Goal: Answer question/provide support

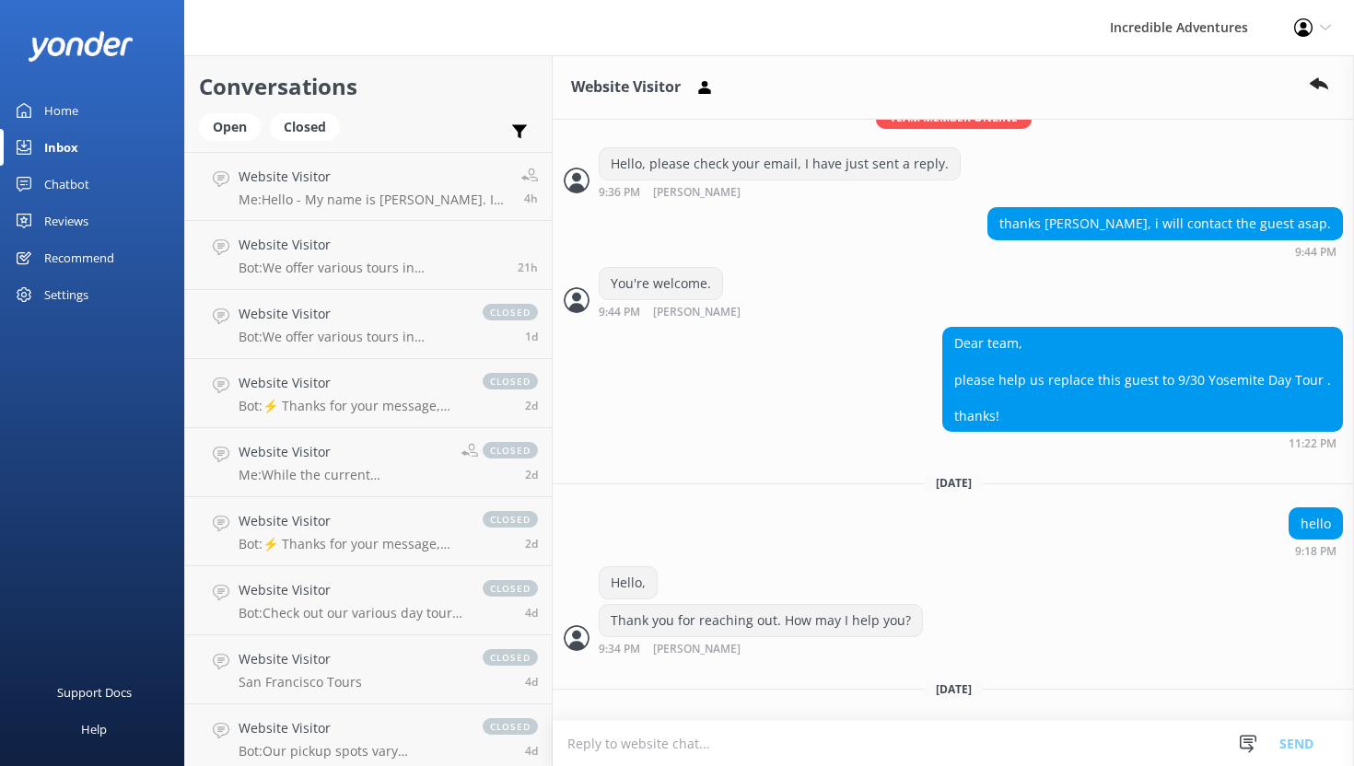
scroll to position [605, 0]
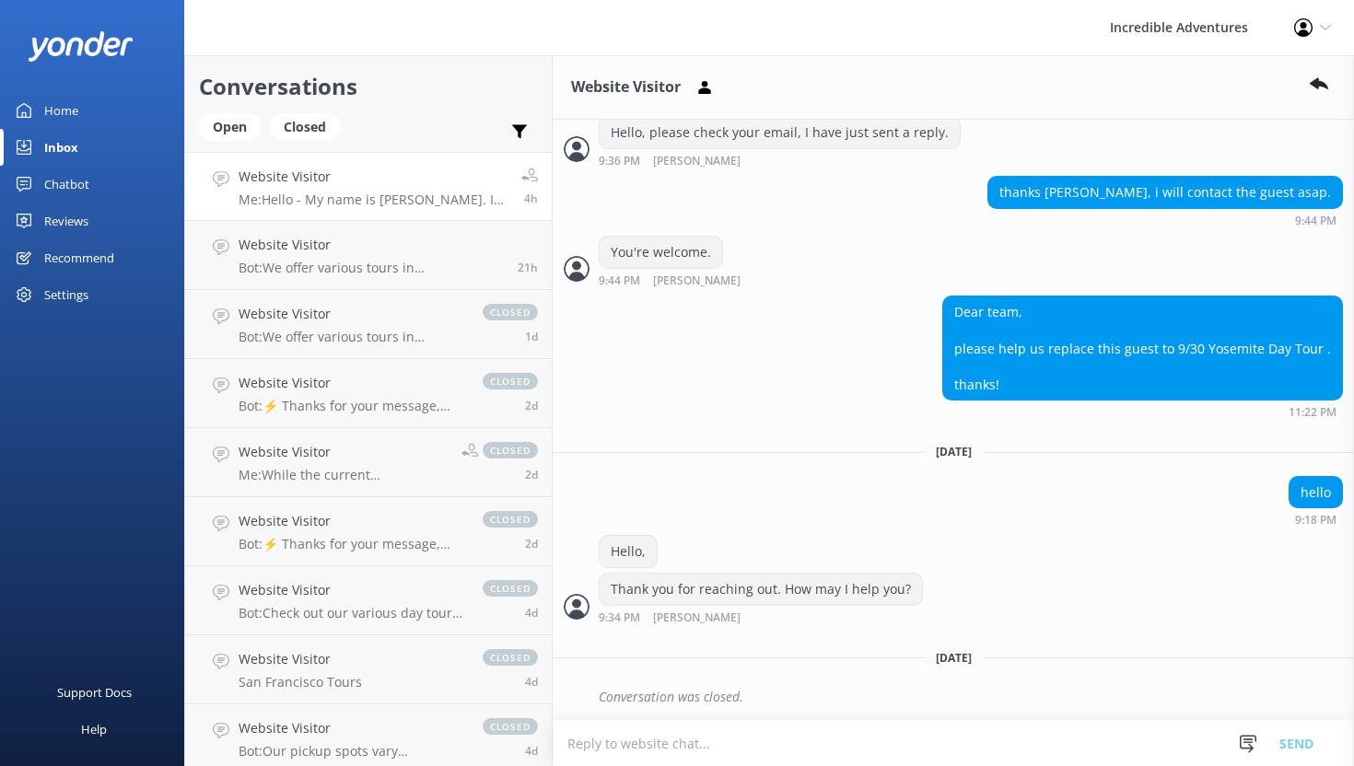
click at [340, 200] on p "Me: Hello - My name is [PERSON_NAME]. In answer to your question, we offer acco…" at bounding box center [373, 200] width 269 height 17
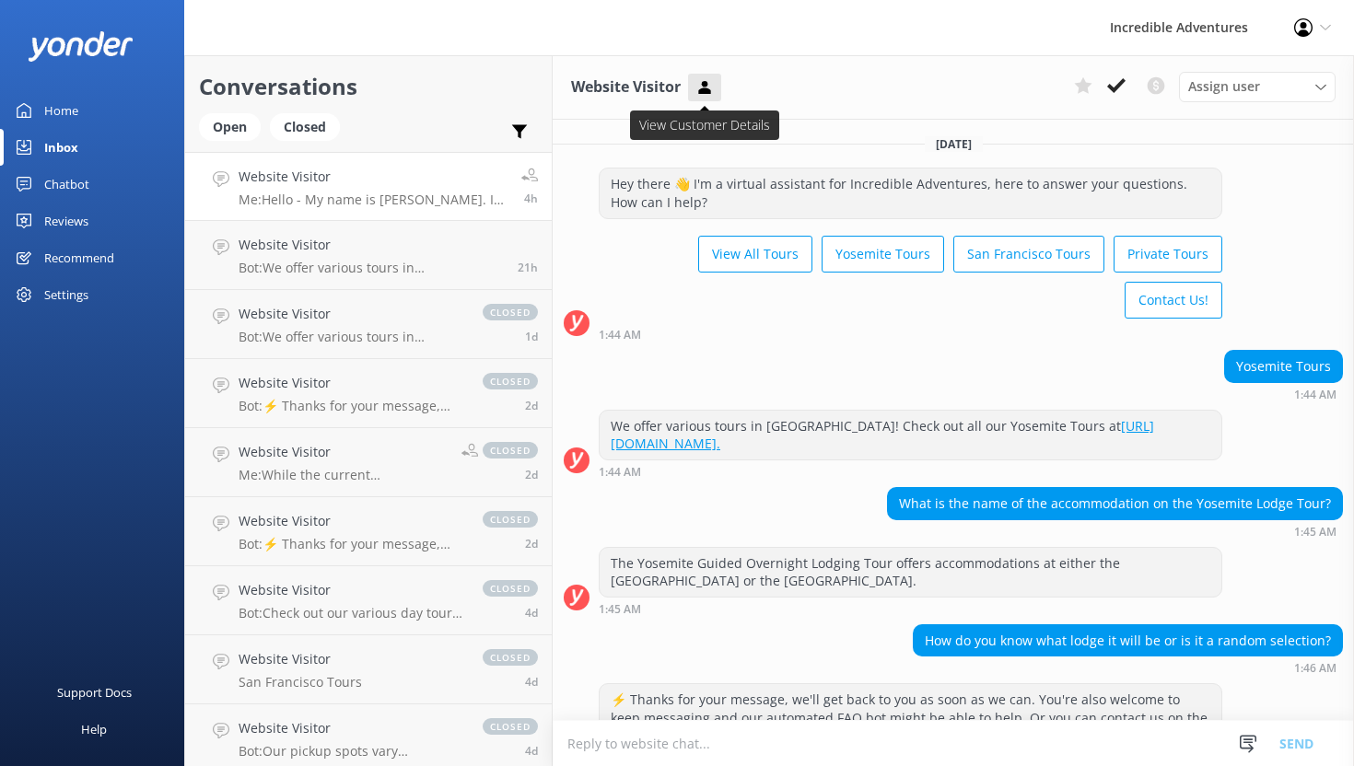
click at [702, 87] on icon at bounding box center [704, 87] width 18 height 18
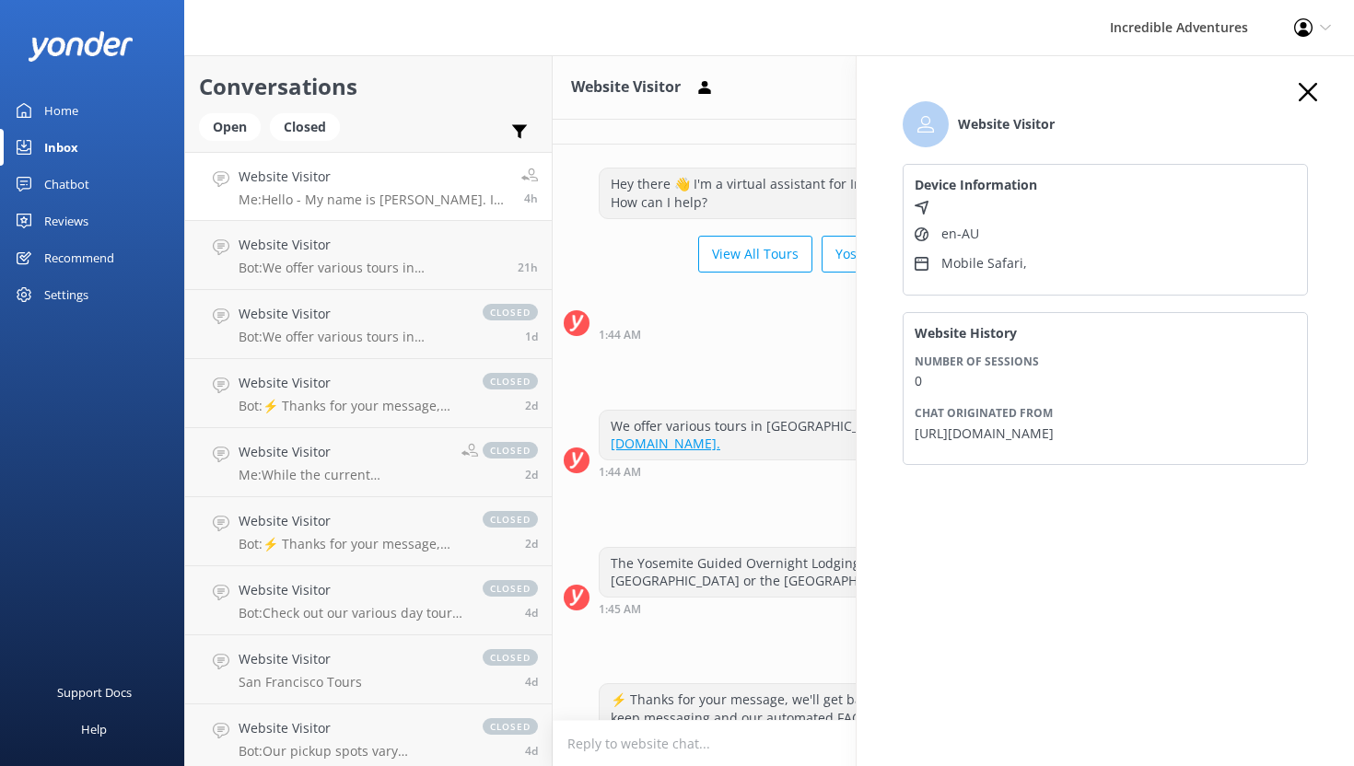
click at [639, 85] on h3 "Website Visitor" at bounding box center [626, 88] width 110 height 24
click at [102, 146] on link "Inbox" at bounding box center [92, 147] width 184 height 37
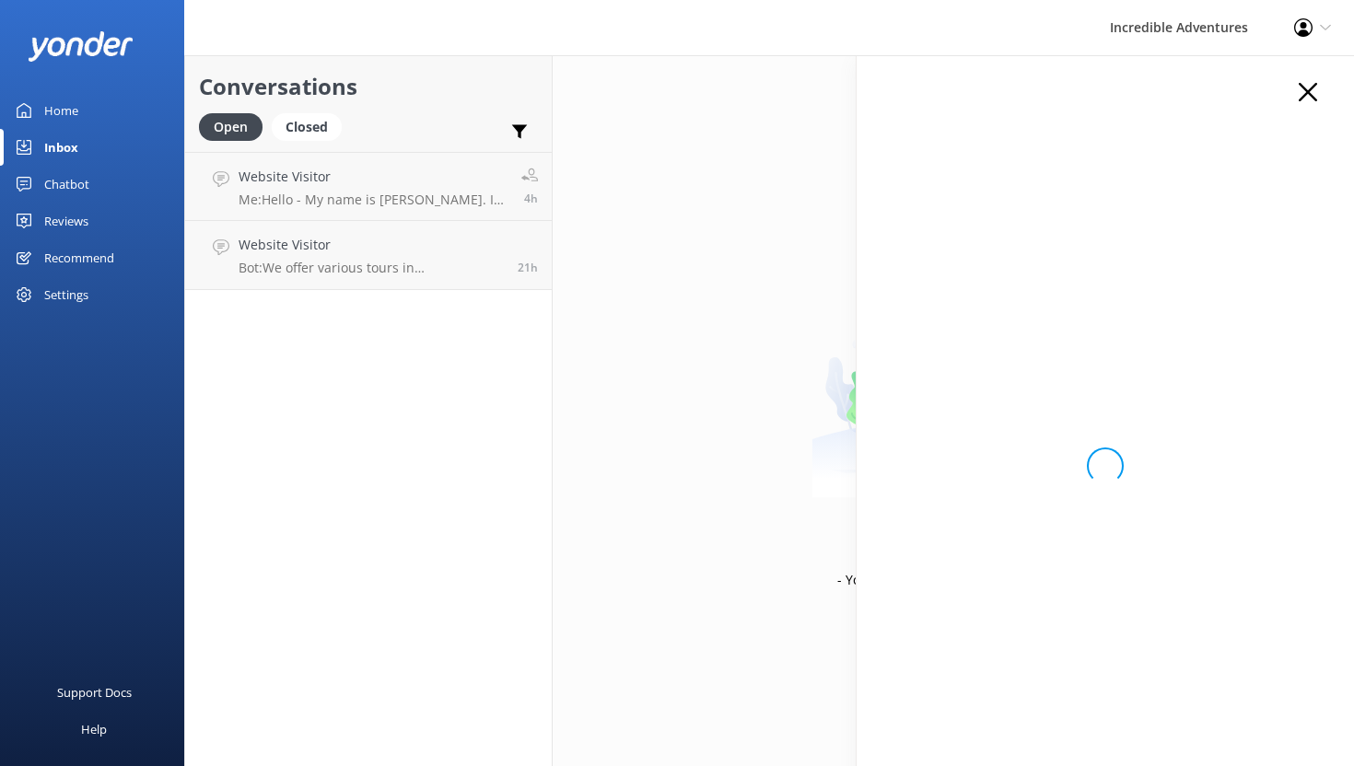
click at [56, 117] on div "Home" at bounding box center [61, 110] width 34 height 37
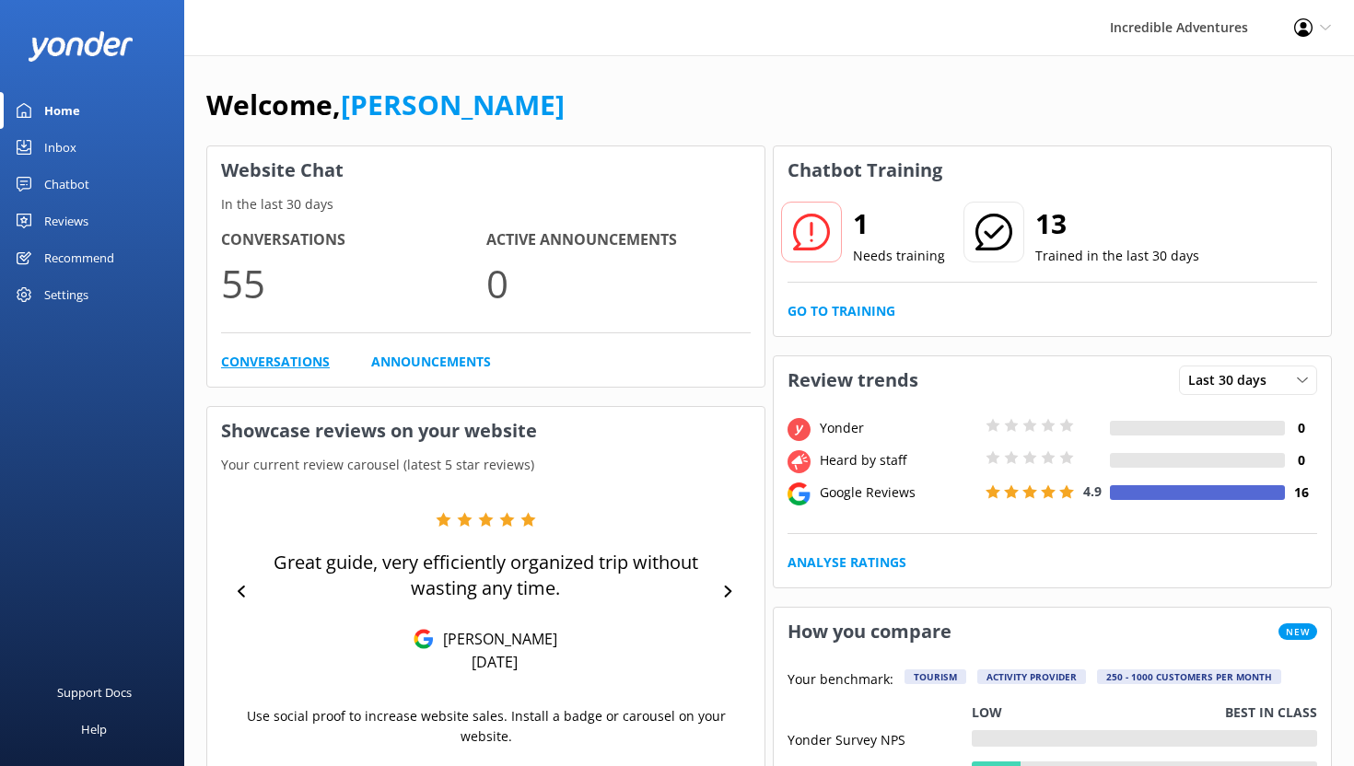
click at [296, 355] on link "Conversations" at bounding box center [275, 362] width 109 height 20
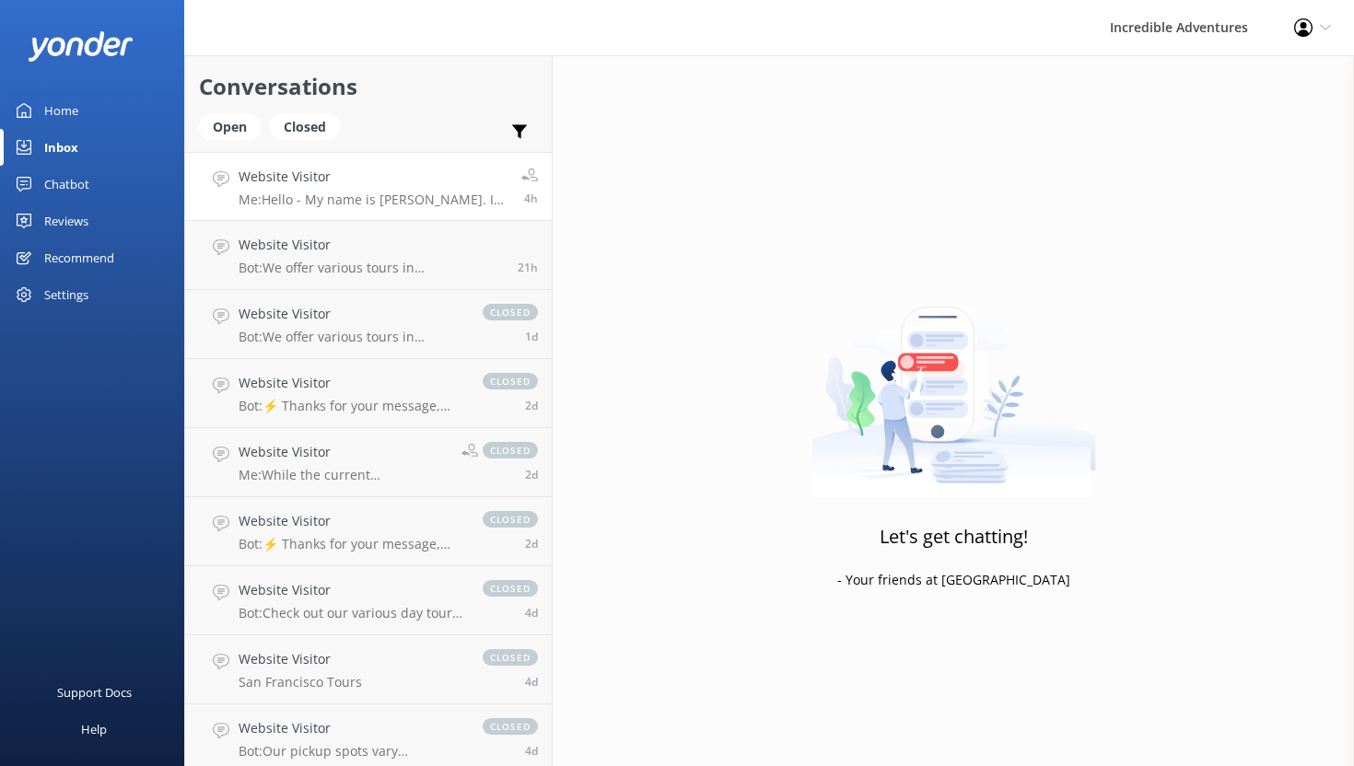
click at [432, 191] on div "Website Visitor Me: Hello - My name is [PERSON_NAME]. In answer to your questio…" at bounding box center [373, 187] width 269 height 40
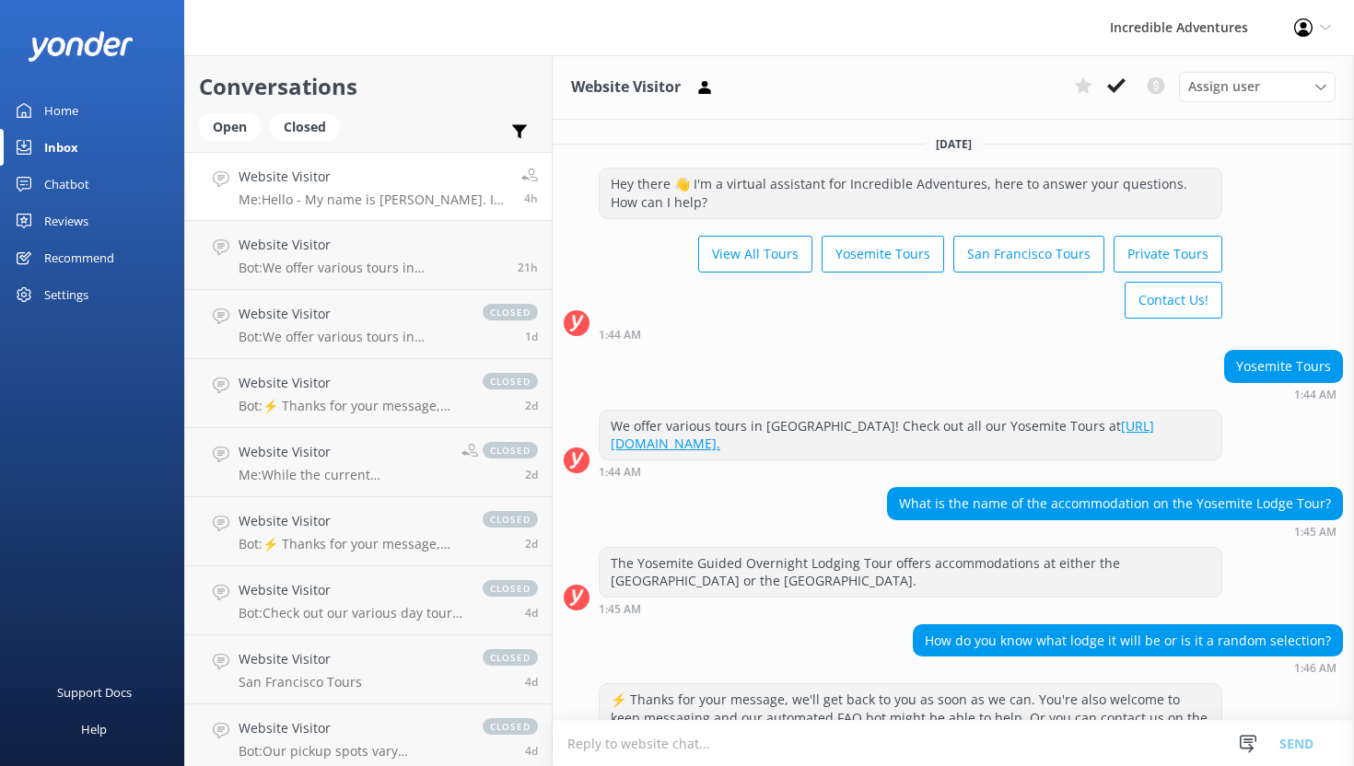
click at [1298, 30] on icon at bounding box center [1303, 27] width 18 height 18
click at [1152, 90] on use at bounding box center [1155, 85] width 17 height 17
click at [1114, 90] on use at bounding box center [1116, 85] width 18 height 15
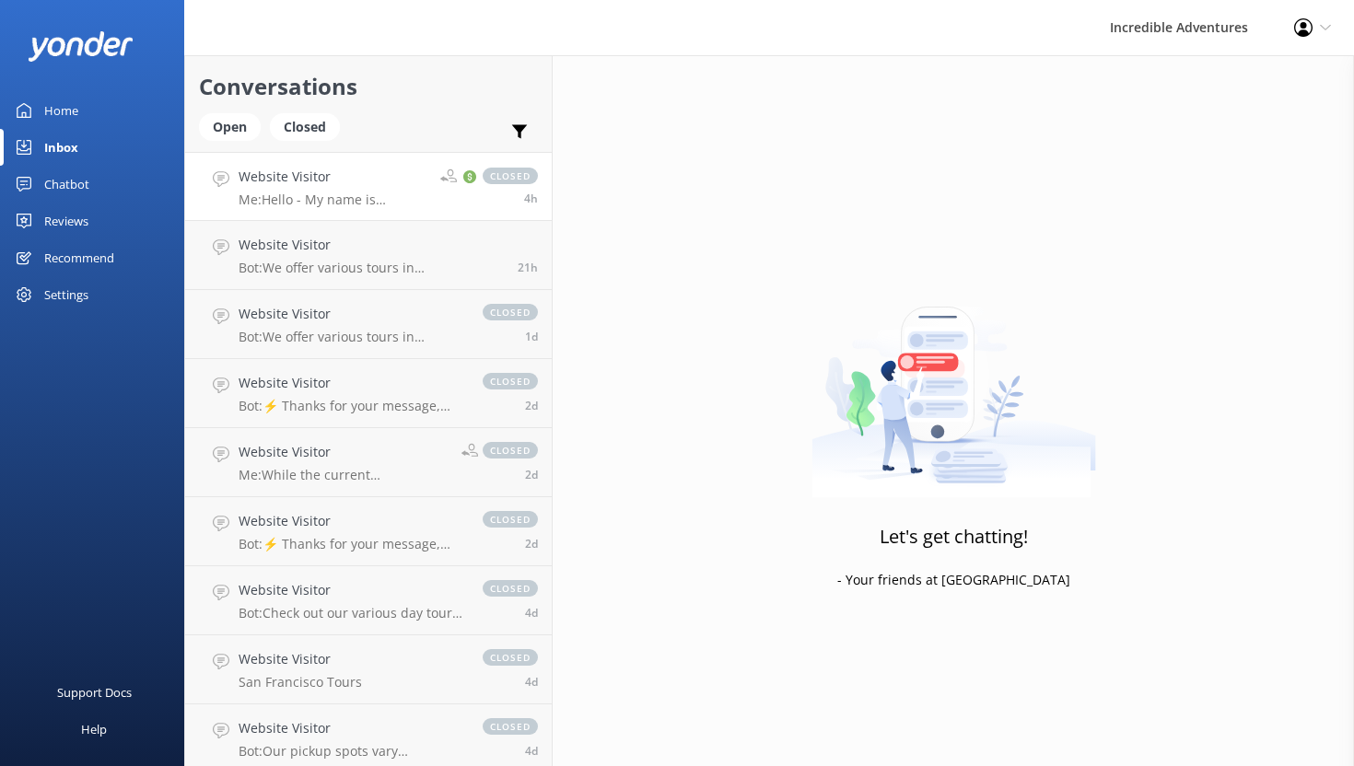
click at [324, 178] on h4 "Website Visitor" at bounding box center [333, 177] width 188 height 20
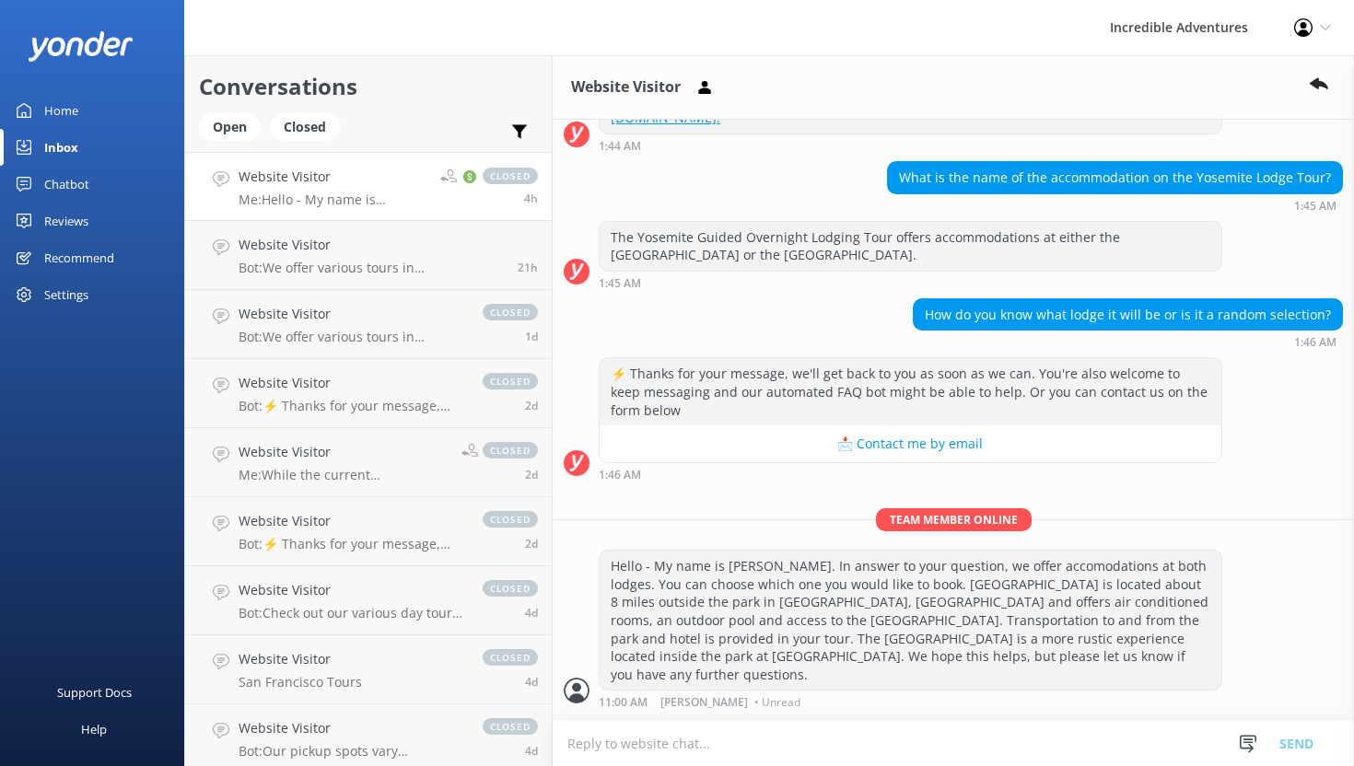
scroll to position [344, 0]
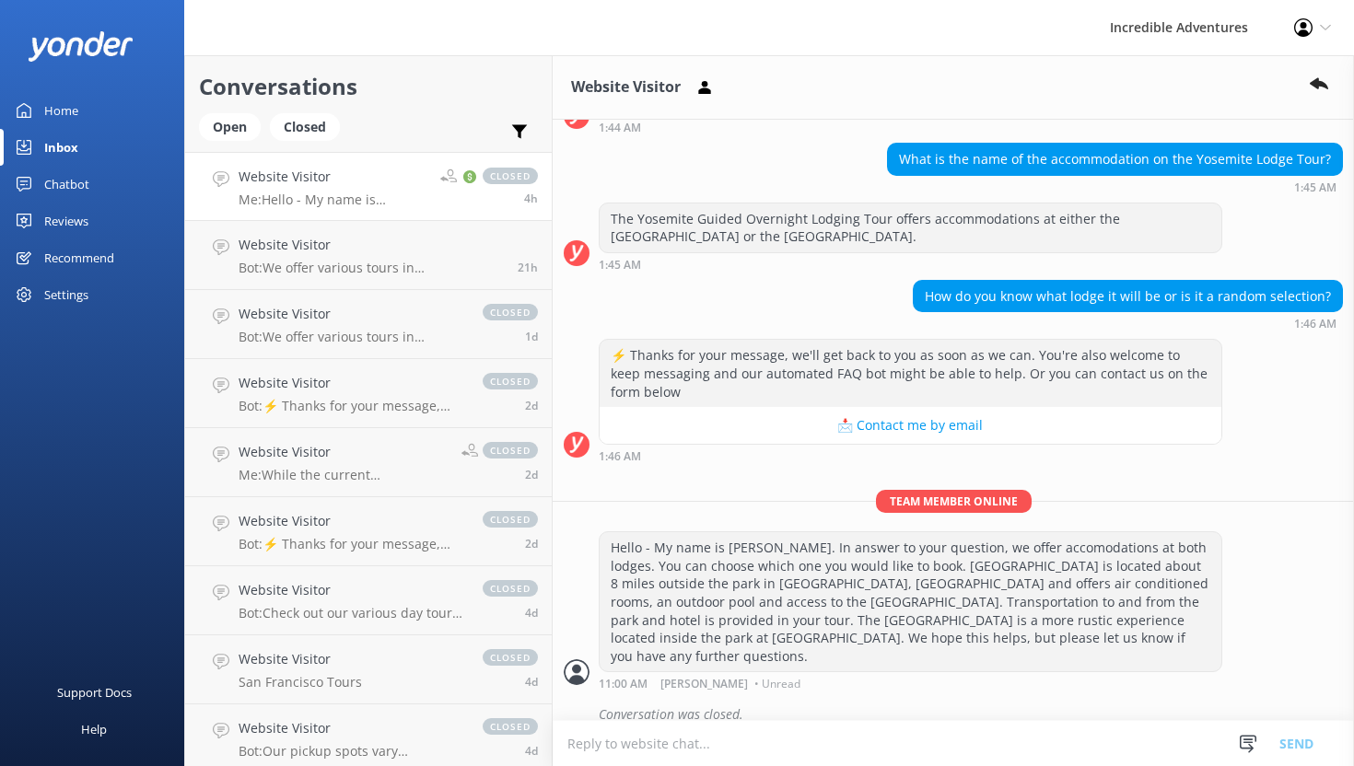
click at [500, 170] on span "closed" at bounding box center [510, 176] width 55 height 17
click at [931, 427] on button "📩 Contact me by email" at bounding box center [911, 425] width 622 height 37
click at [921, 425] on button "📩 Contact me by email" at bounding box center [911, 425] width 622 height 37
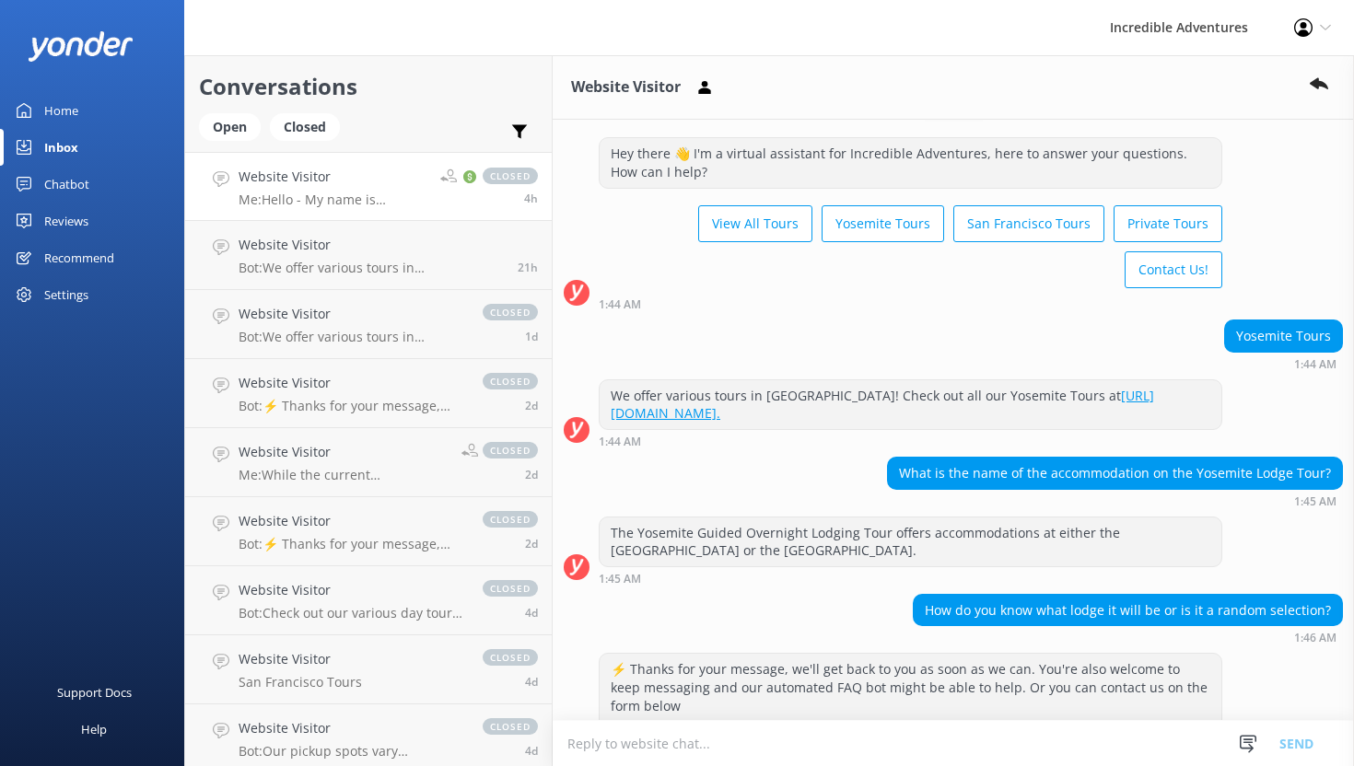
scroll to position [0, 0]
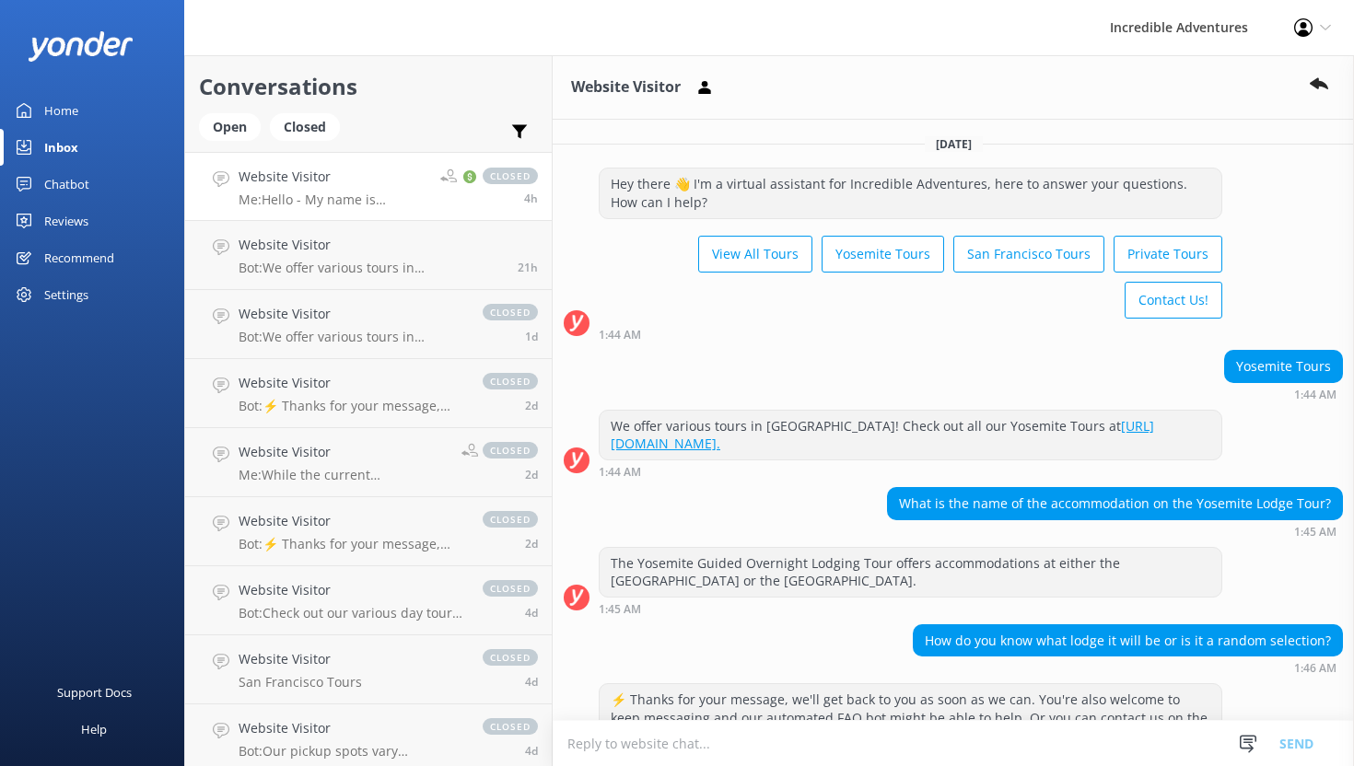
click at [65, 146] on div "Inbox" at bounding box center [61, 147] width 34 height 37
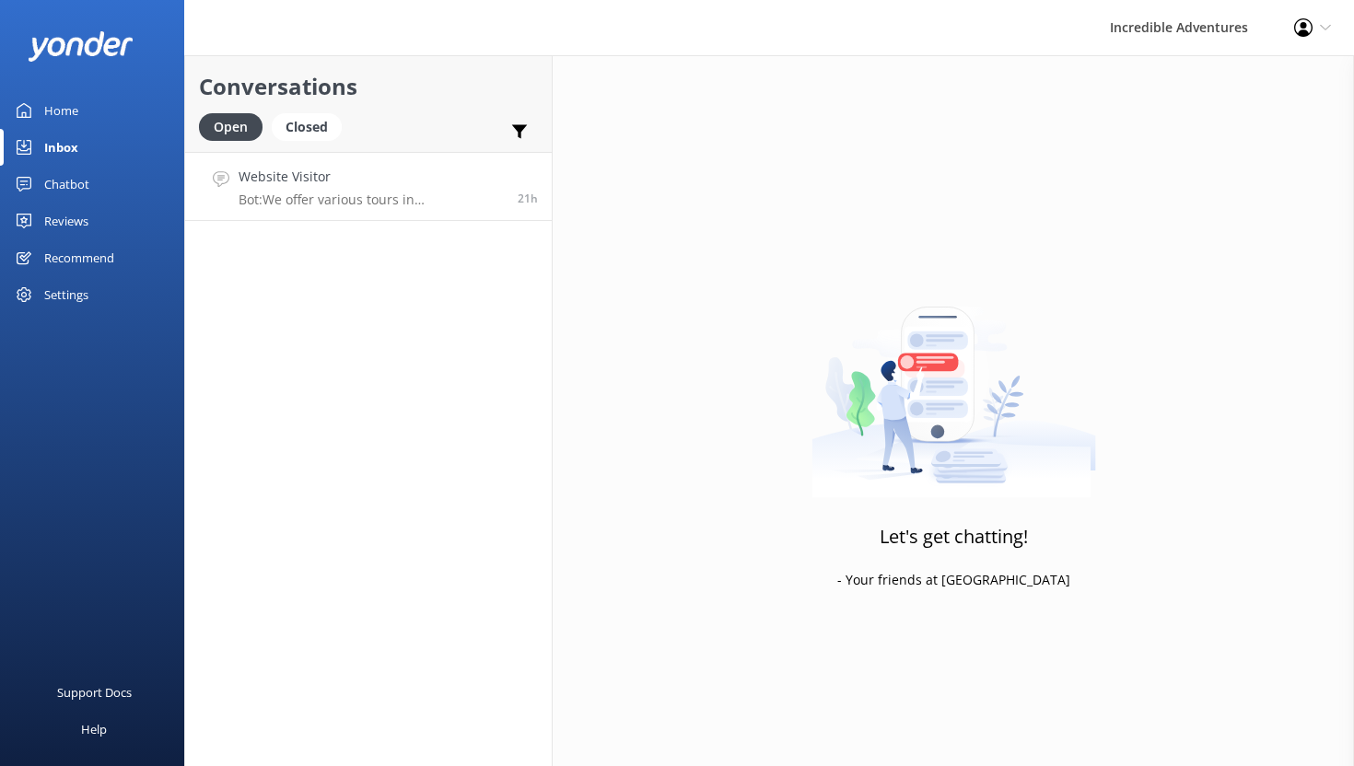
click at [318, 156] on link "Website Visitor Bot: We offer various tours in [GEOGRAPHIC_DATA]! Check out all…" at bounding box center [368, 186] width 367 height 69
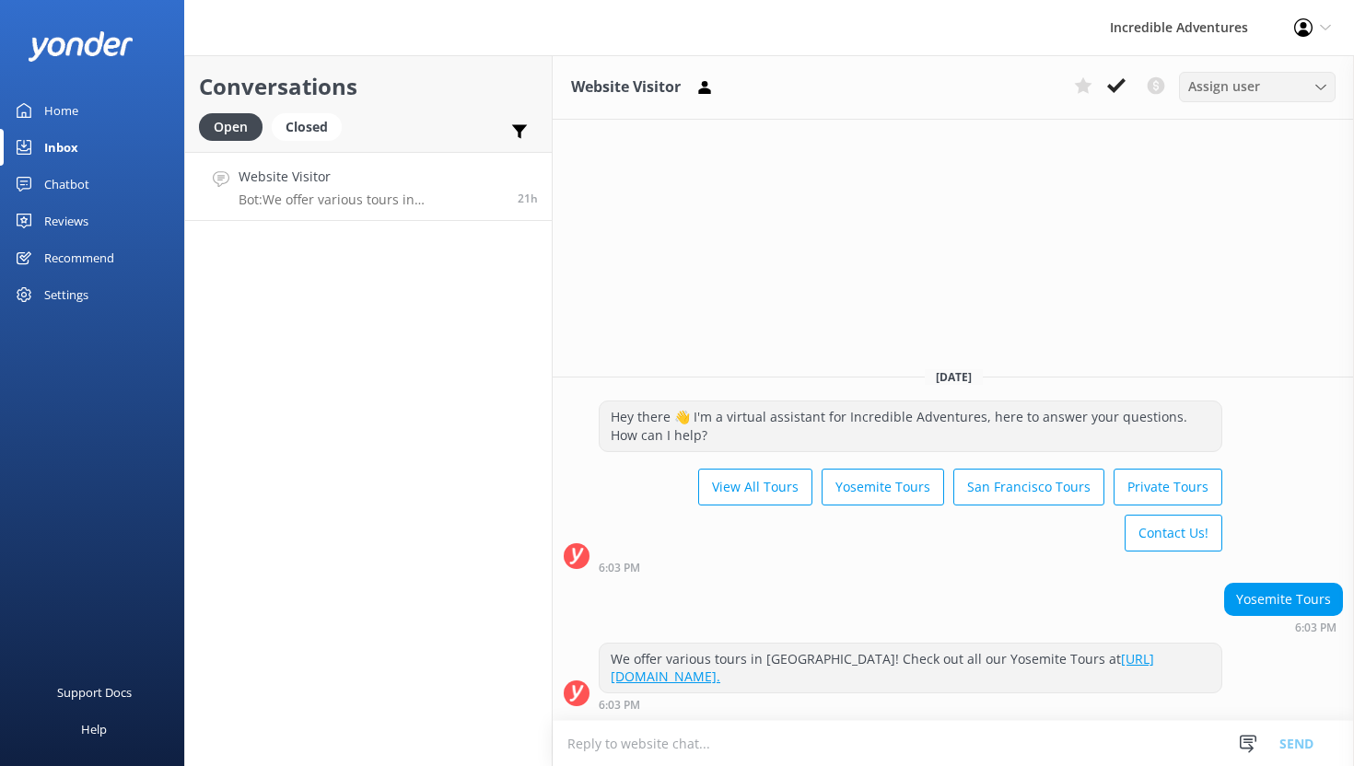
click at [1230, 95] on span "Assign user" at bounding box center [1224, 86] width 72 height 20
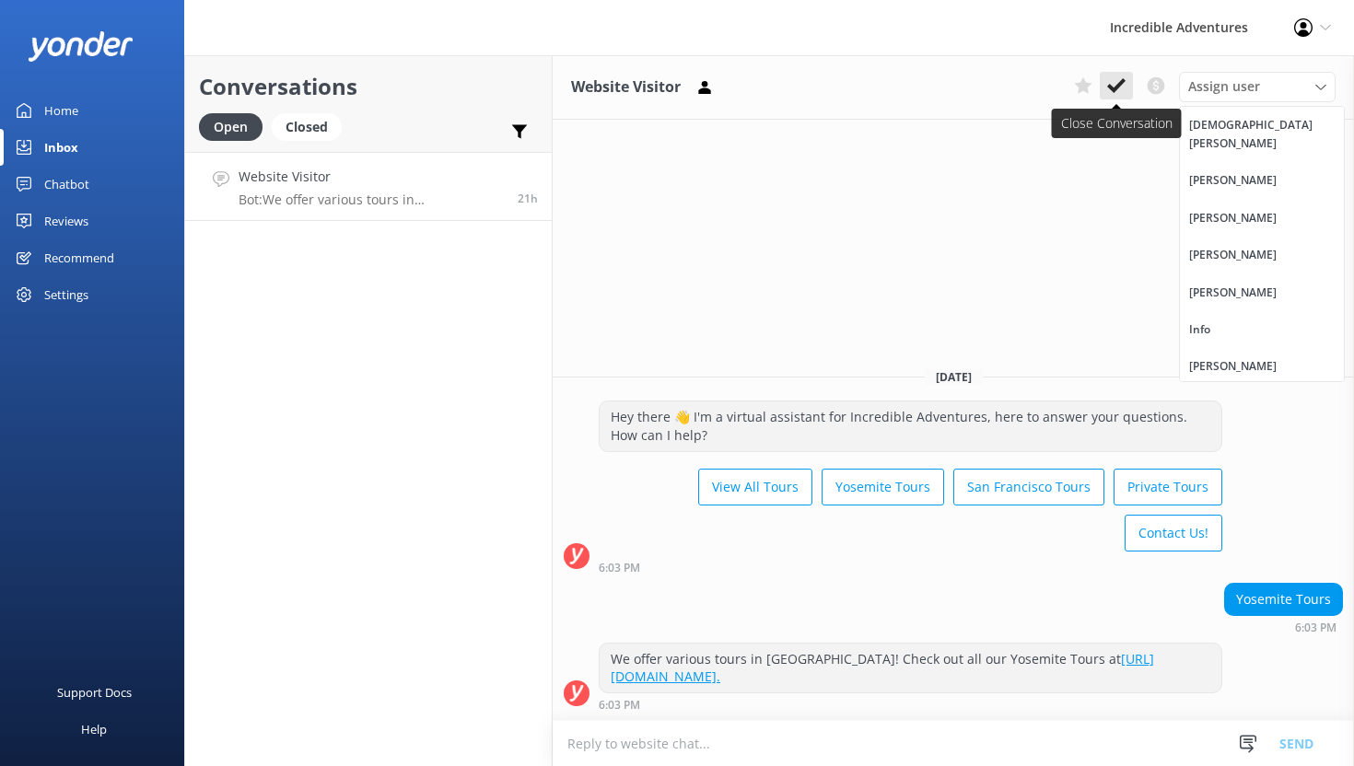
click at [1121, 92] on icon at bounding box center [1116, 85] width 18 height 18
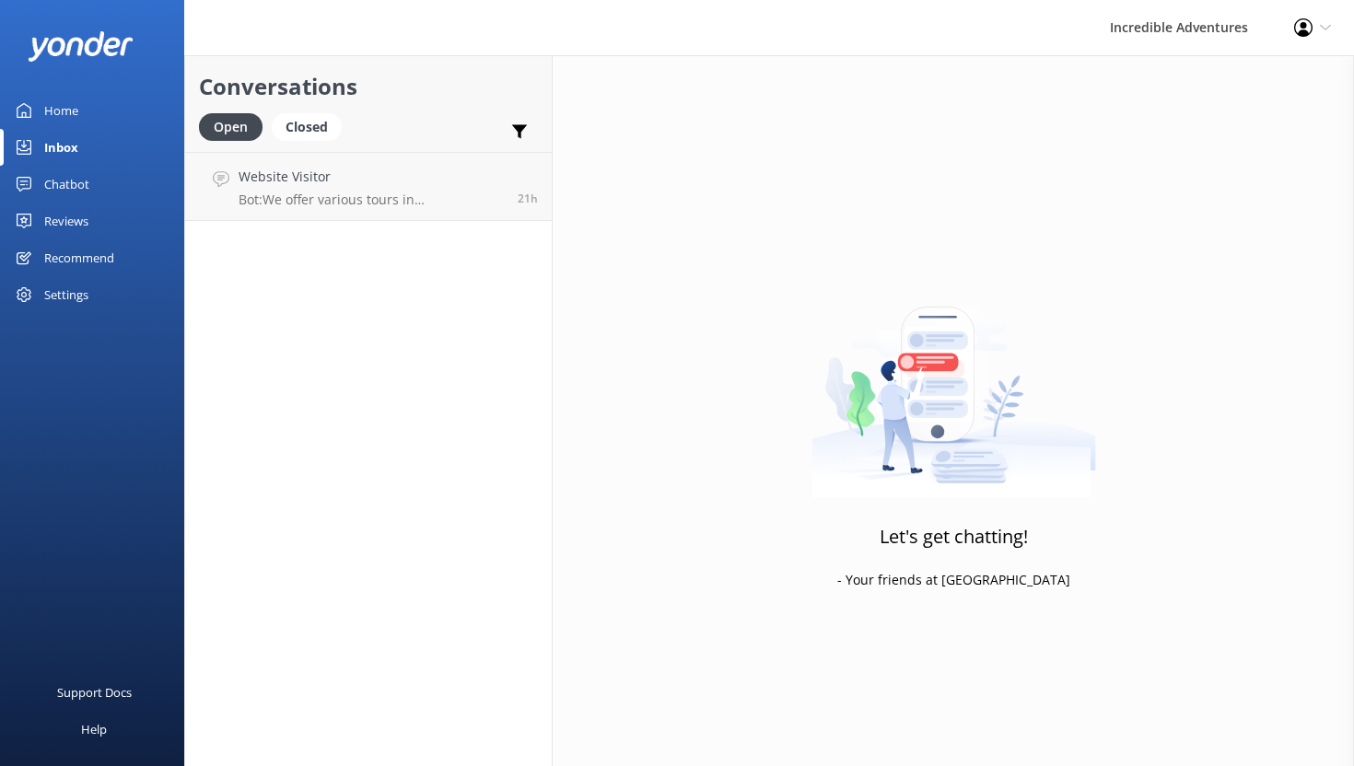
click at [1120, 87] on div "Let's get chatting! - Your friends at [GEOGRAPHIC_DATA]" at bounding box center [953, 438] width 801 height 766
